Goal: Check status: Check status

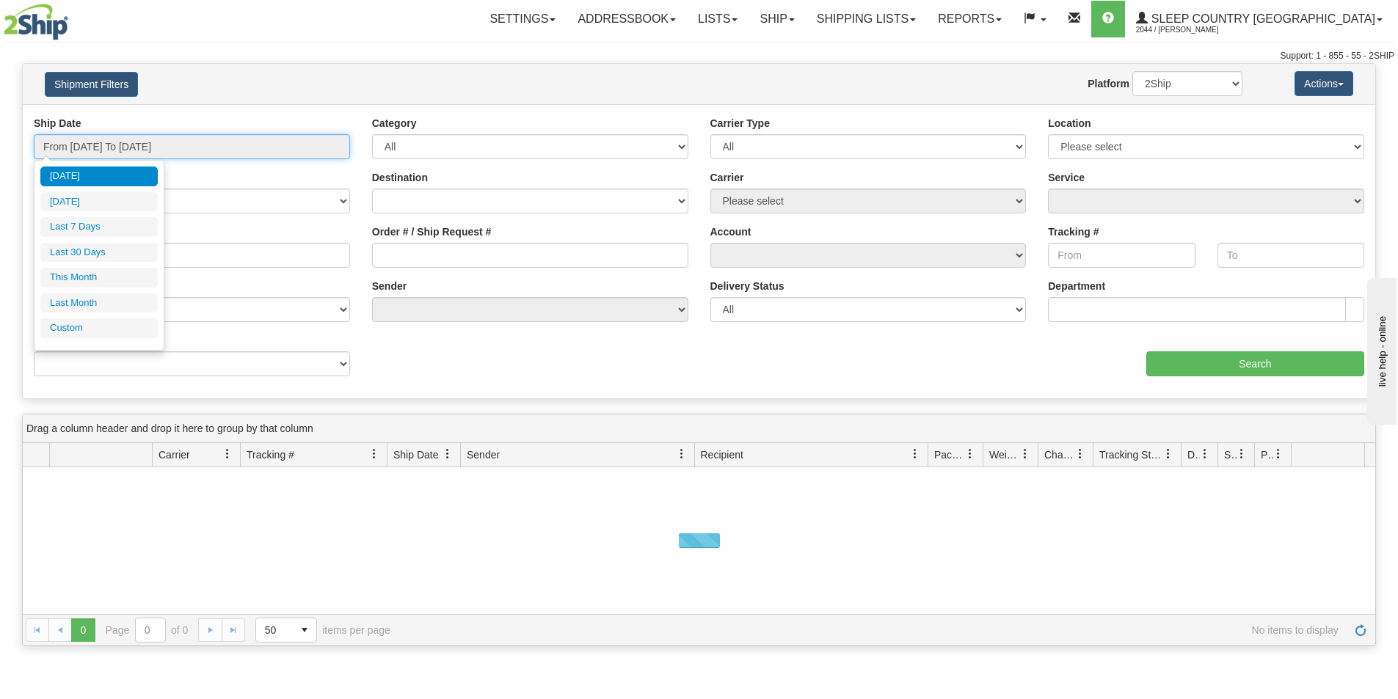
click at [190, 139] on input "From [DATE] To [DATE]" at bounding box center [192, 146] width 316 height 25
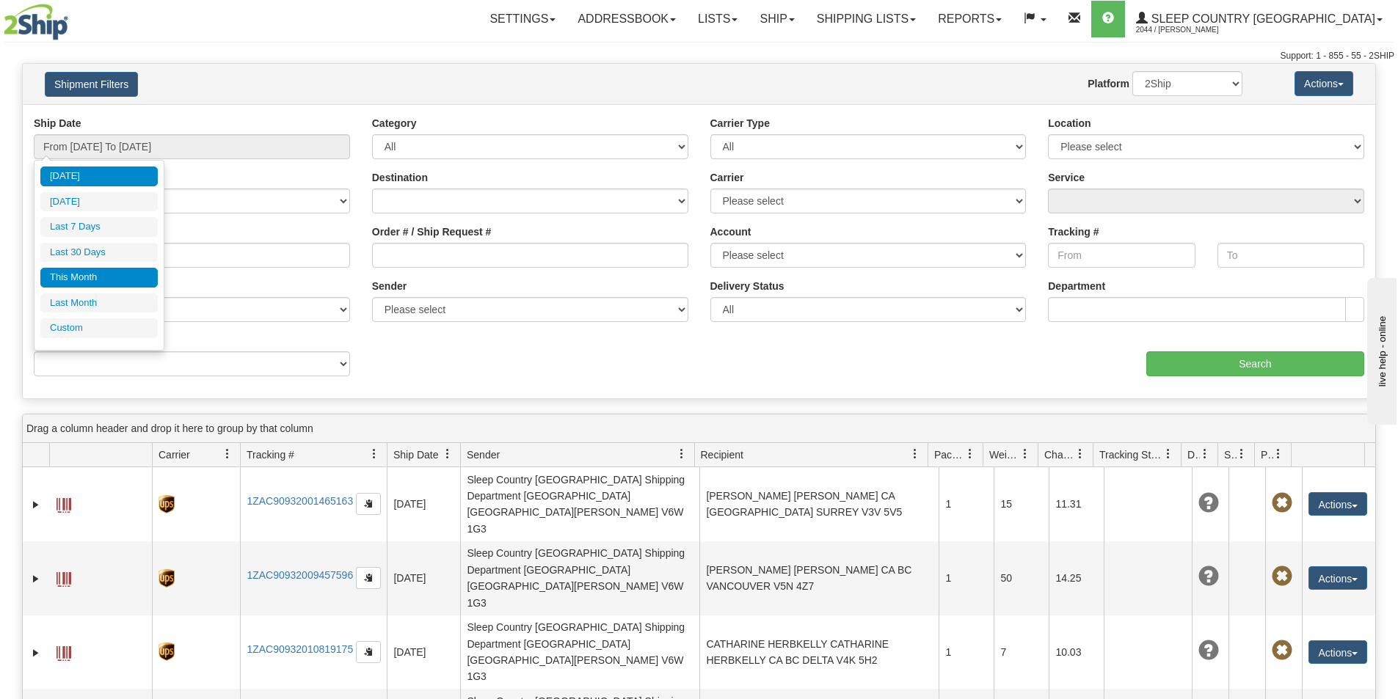
click at [76, 275] on li "This Month" at bounding box center [98, 278] width 117 height 20
type input "From [DATE] To [DATE]"
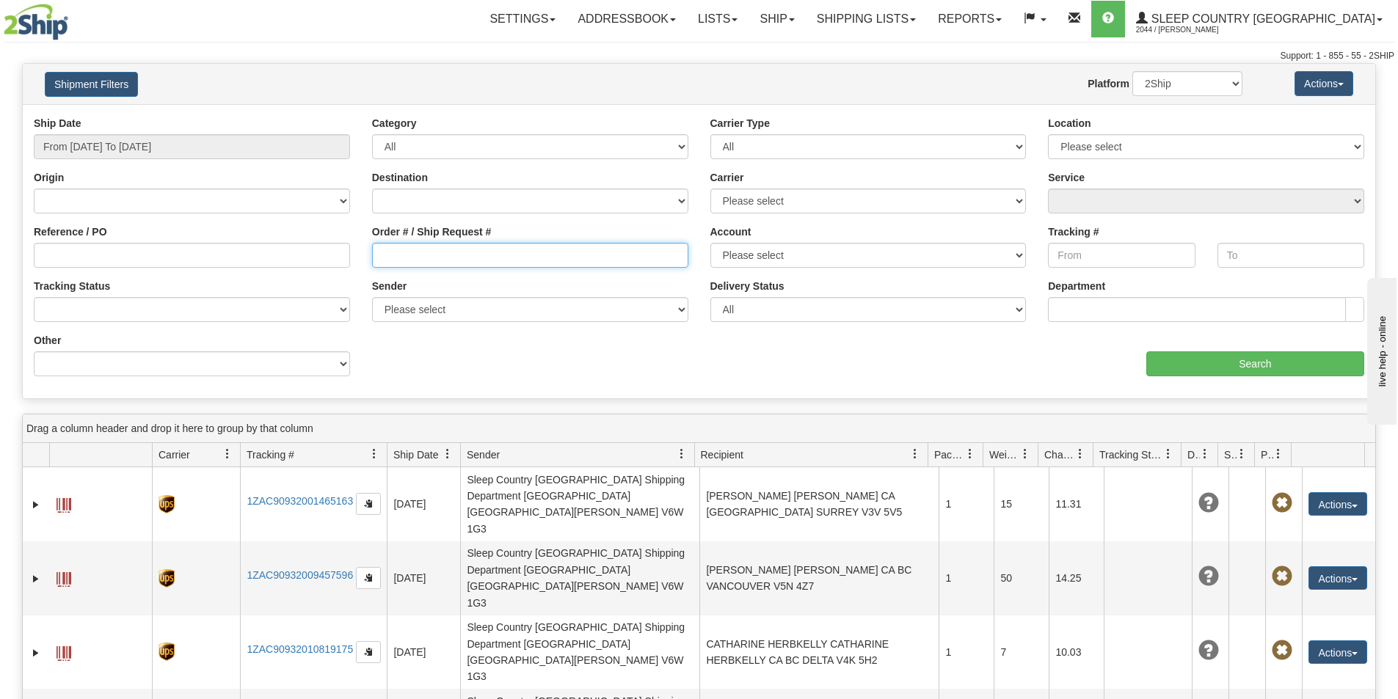
click at [378, 255] on input "Order # / Ship Request #" at bounding box center [530, 255] width 316 height 25
paste input "9000H986234"
type input "9000H986234"
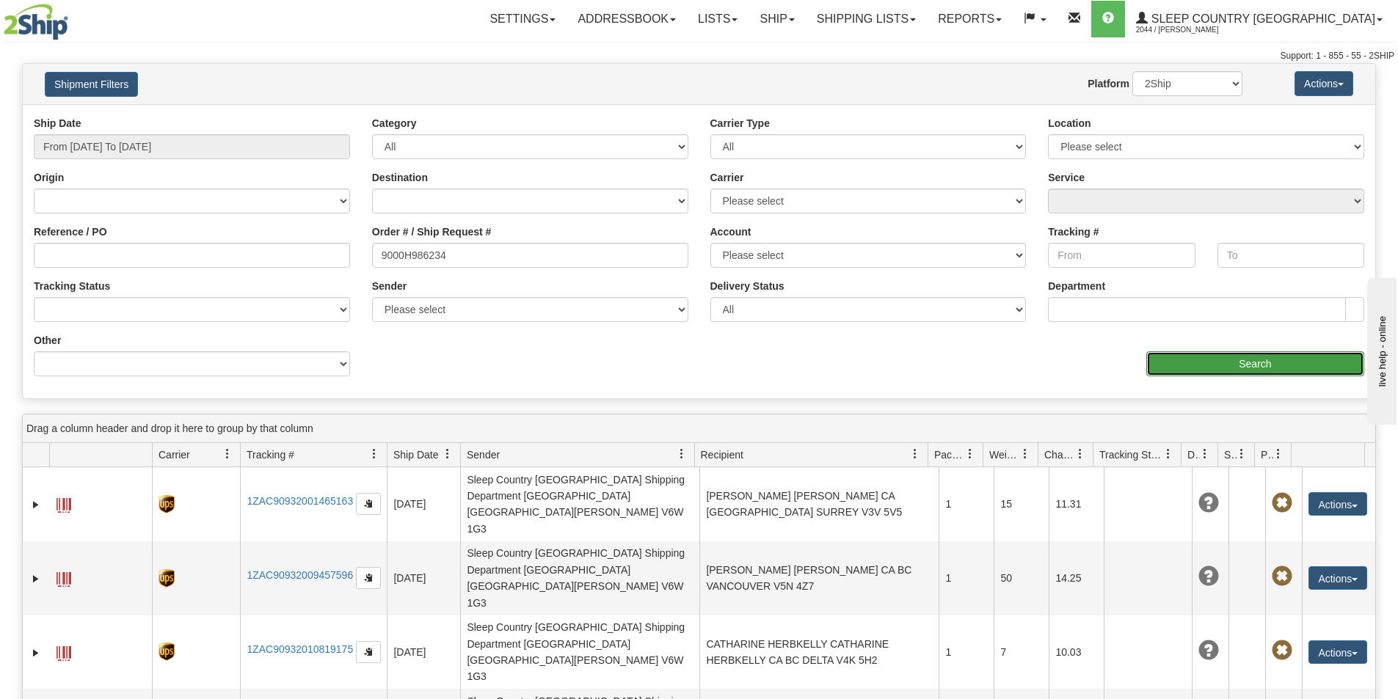
click at [1232, 362] on input "Search" at bounding box center [1255, 364] width 218 height 25
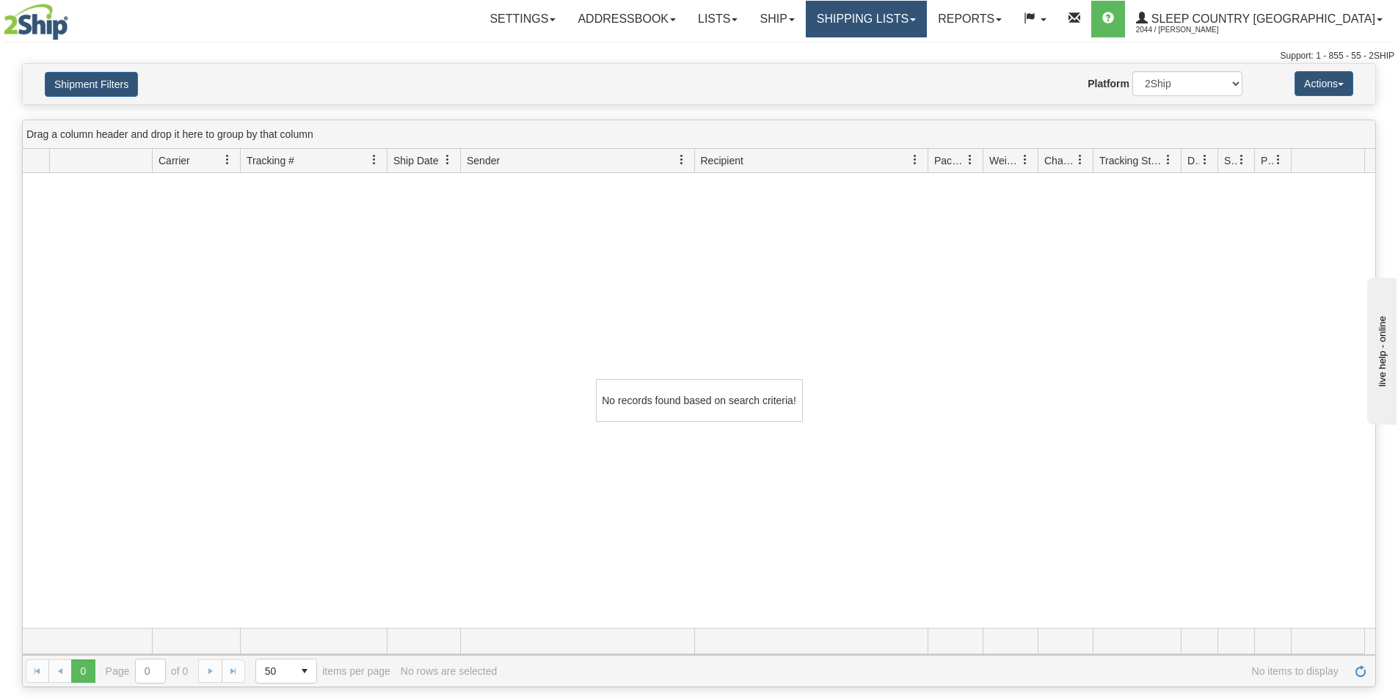
click at [927, 13] on link "Shipping lists" at bounding box center [866, 19] width 121 height 37
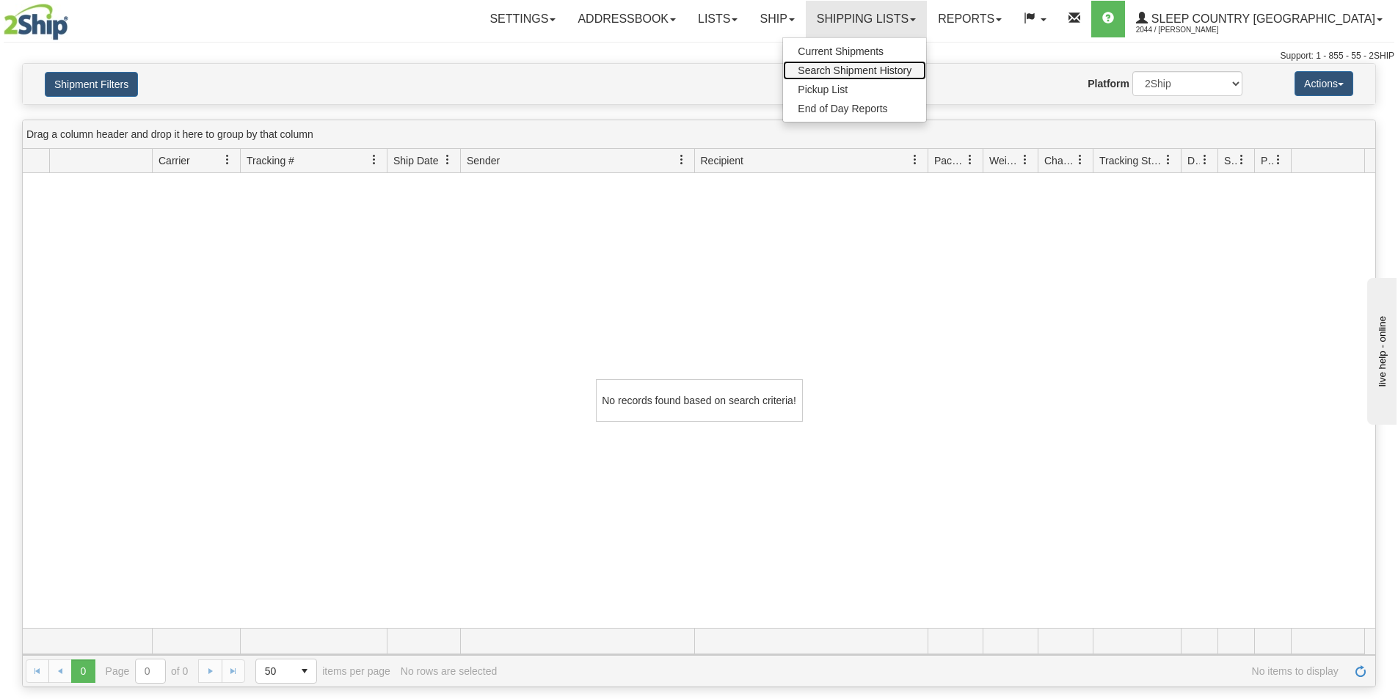
click at [912, 69] on span "Search Shipment History" at bounding box center [855, 71] width 114 height 12
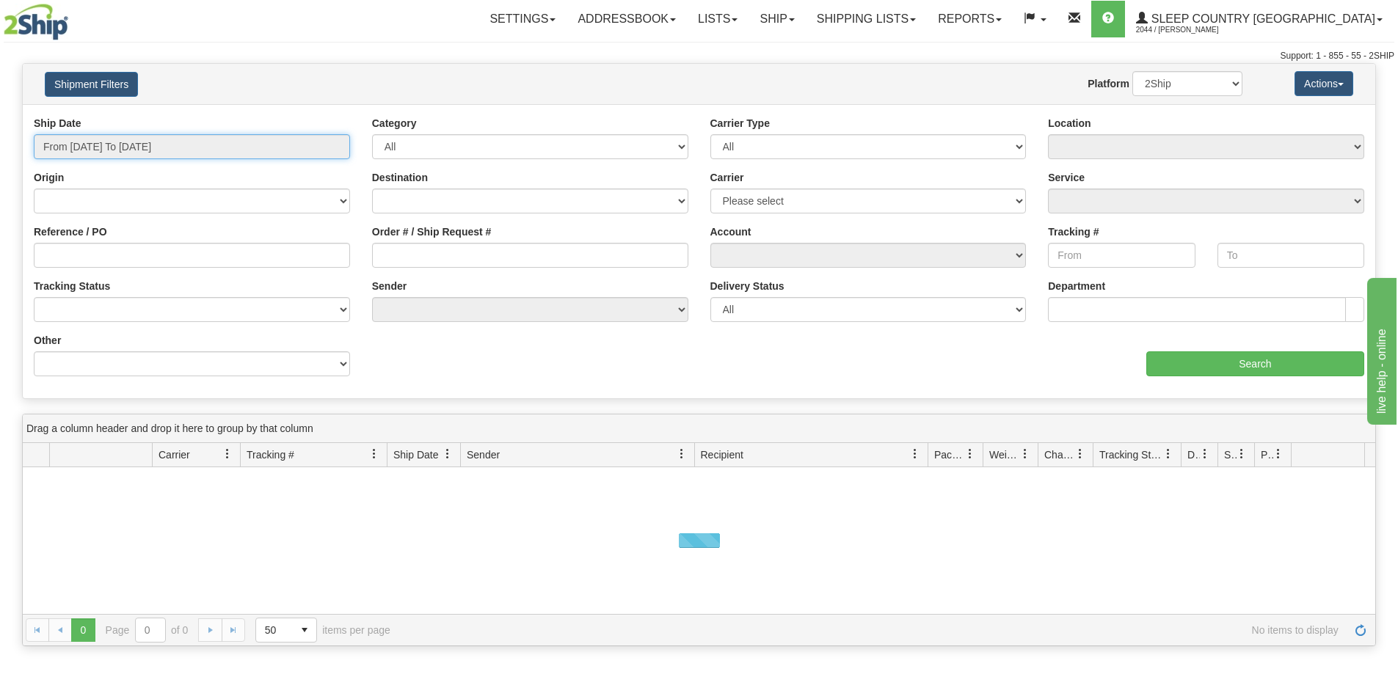
click at [304, 142] on input "From [DATE] To [DATE]" at bounding box center [192, 146] width 316 height 25
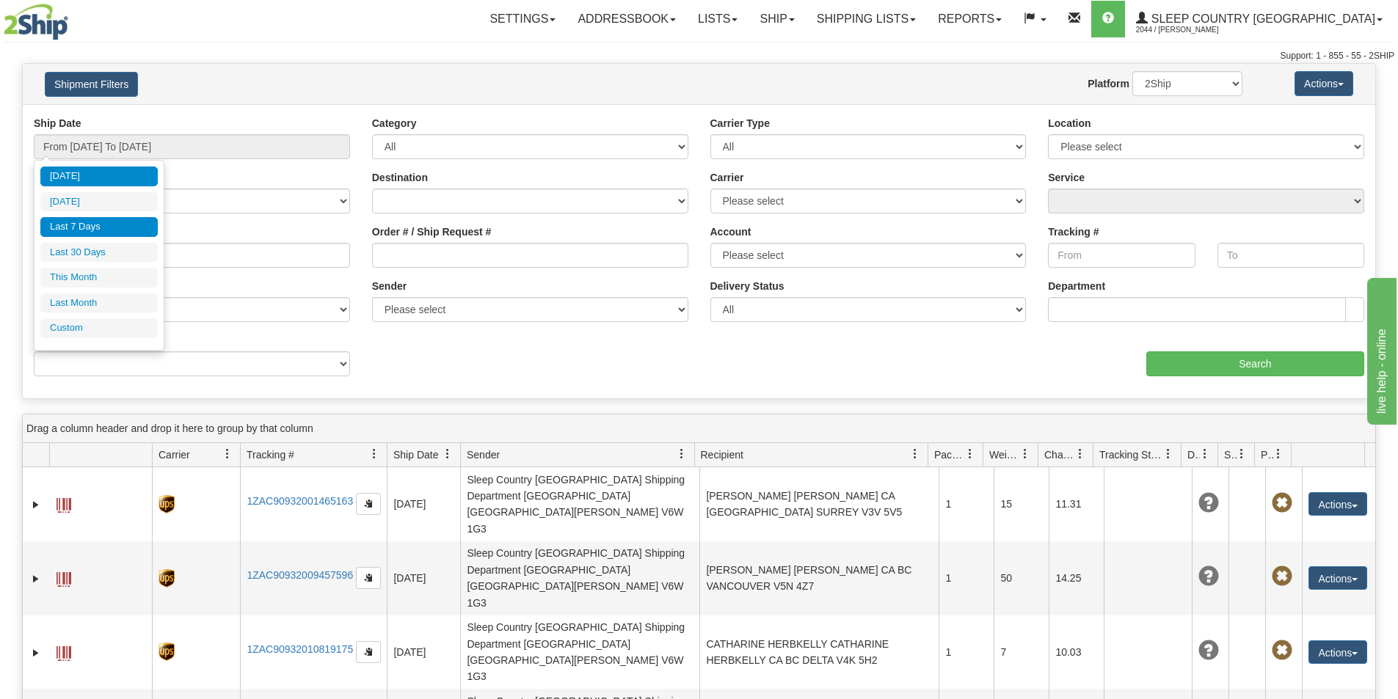
click at [95, 222] on li "Last 7 Days" at bounding box center [98, 227] width 117 height 20
type input "From 08/07/2025 To 08/13/2025"
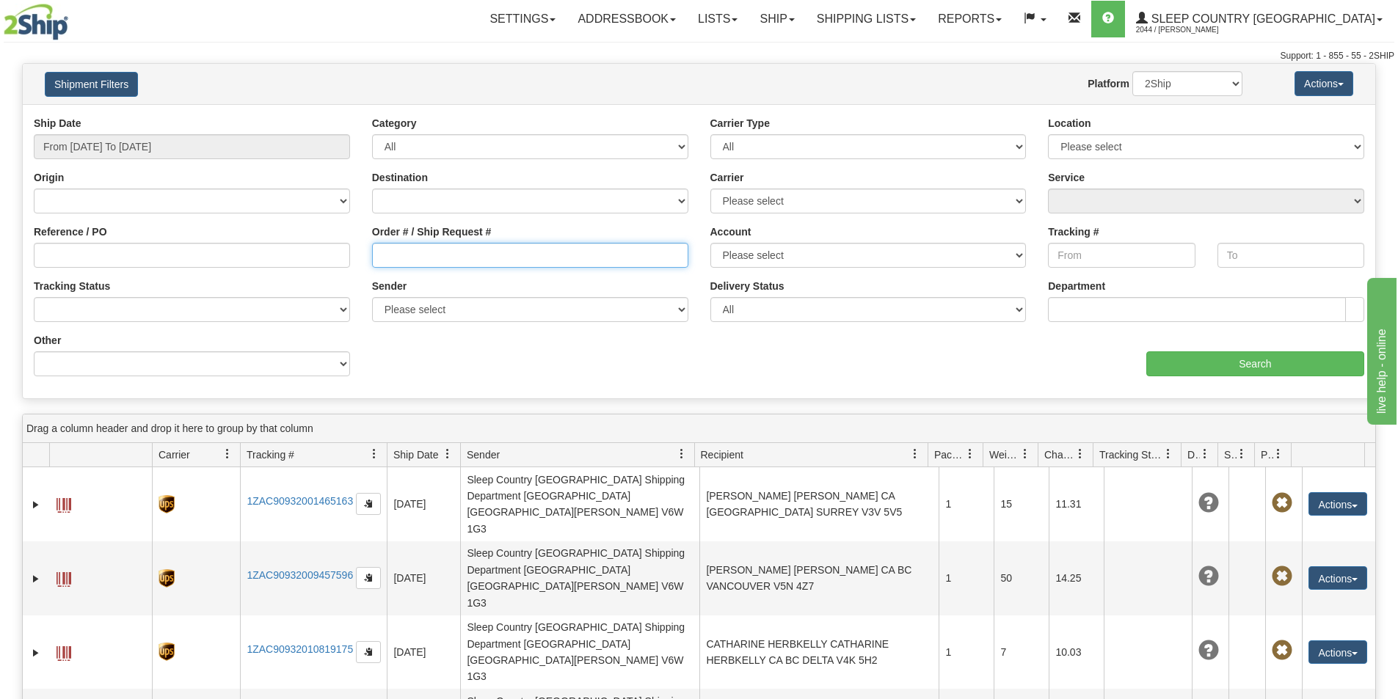
click at [374, 258] on input "Order # / Ship Request #" at bounding box center [530, 255] width 316 height 25
paste input "9000H986234"
type input "9000H986234"
